Goal: Information Seeking & Learning: Learn about a topic

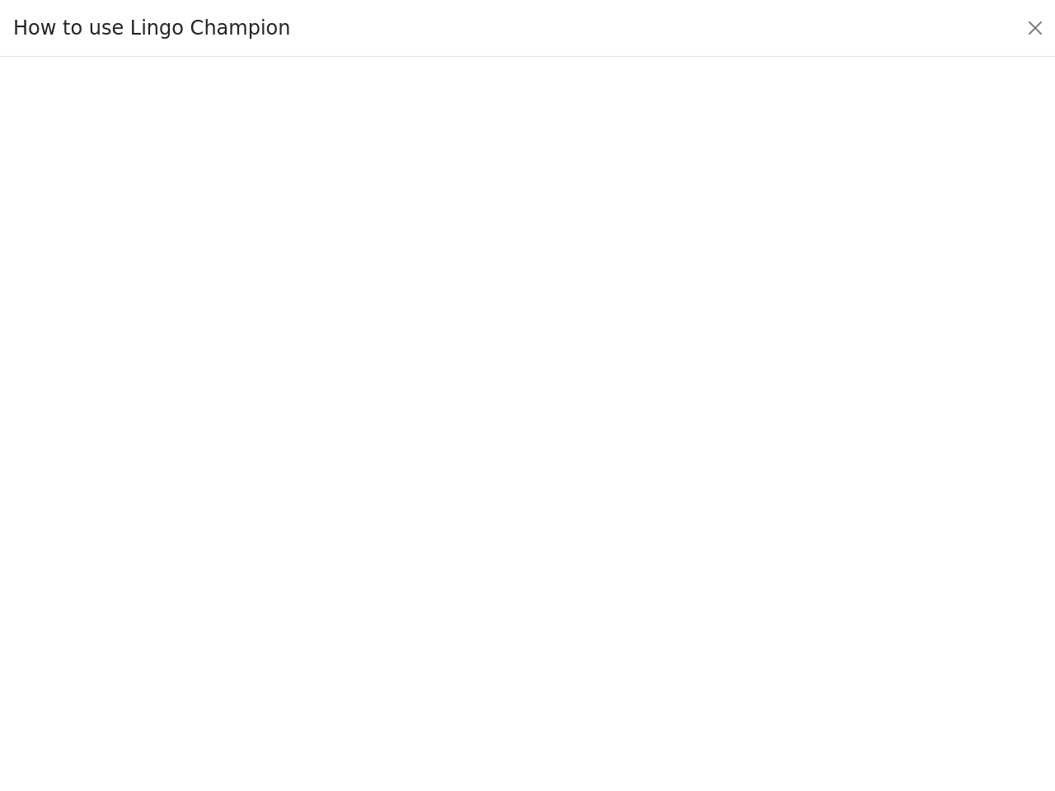
click at [527, 396] on div at bounding box center [528, 424] width 978 height 579
click at [1035, 28] on button "Close" at bounding box center [1035, 28] width 26 height 26
